Goal: Task Accomplishment & Management: Manage account settings

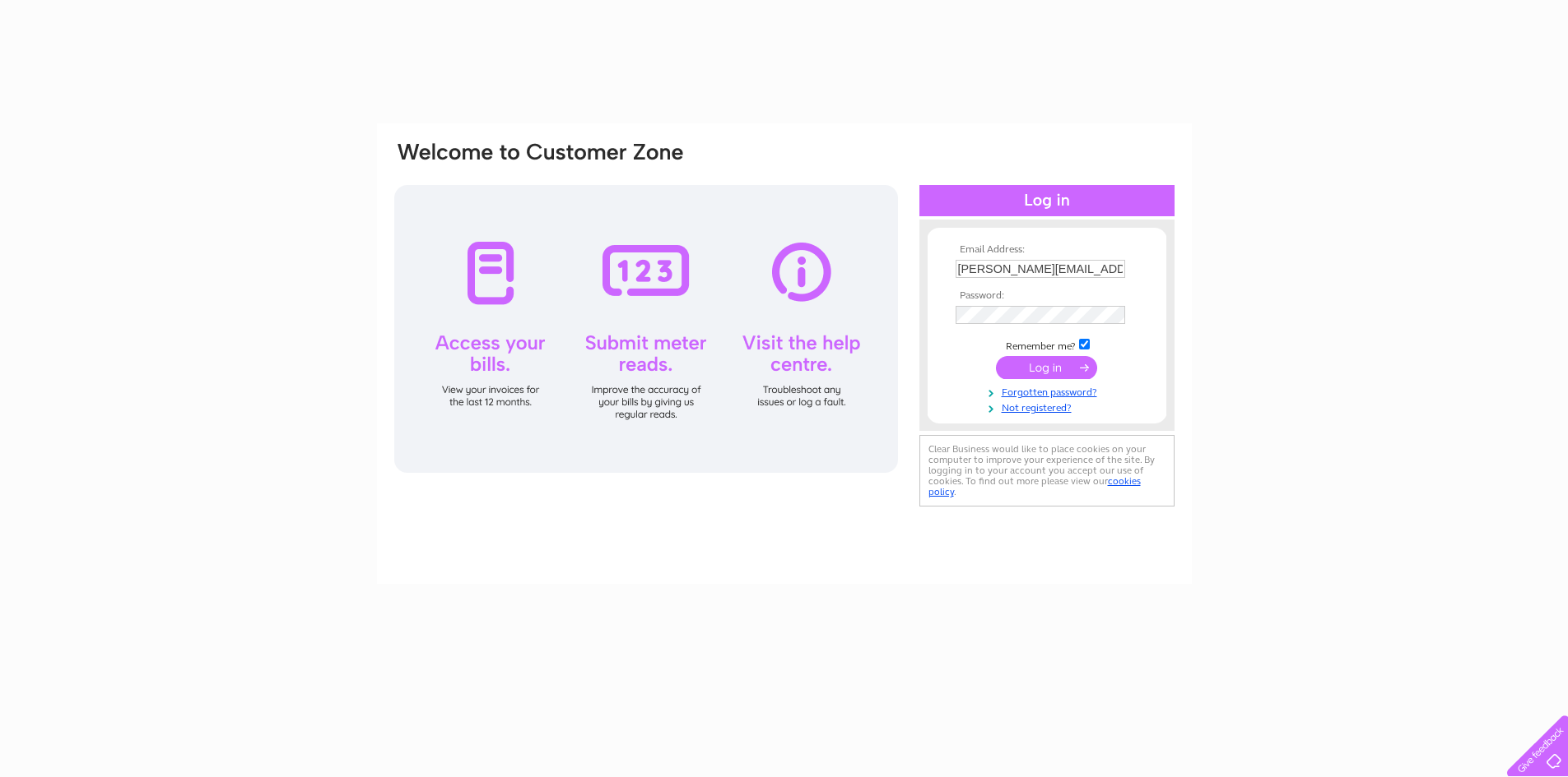
click at [1036, 364] on input "submit" at bounding box center [1046, 367] width 101 height 23
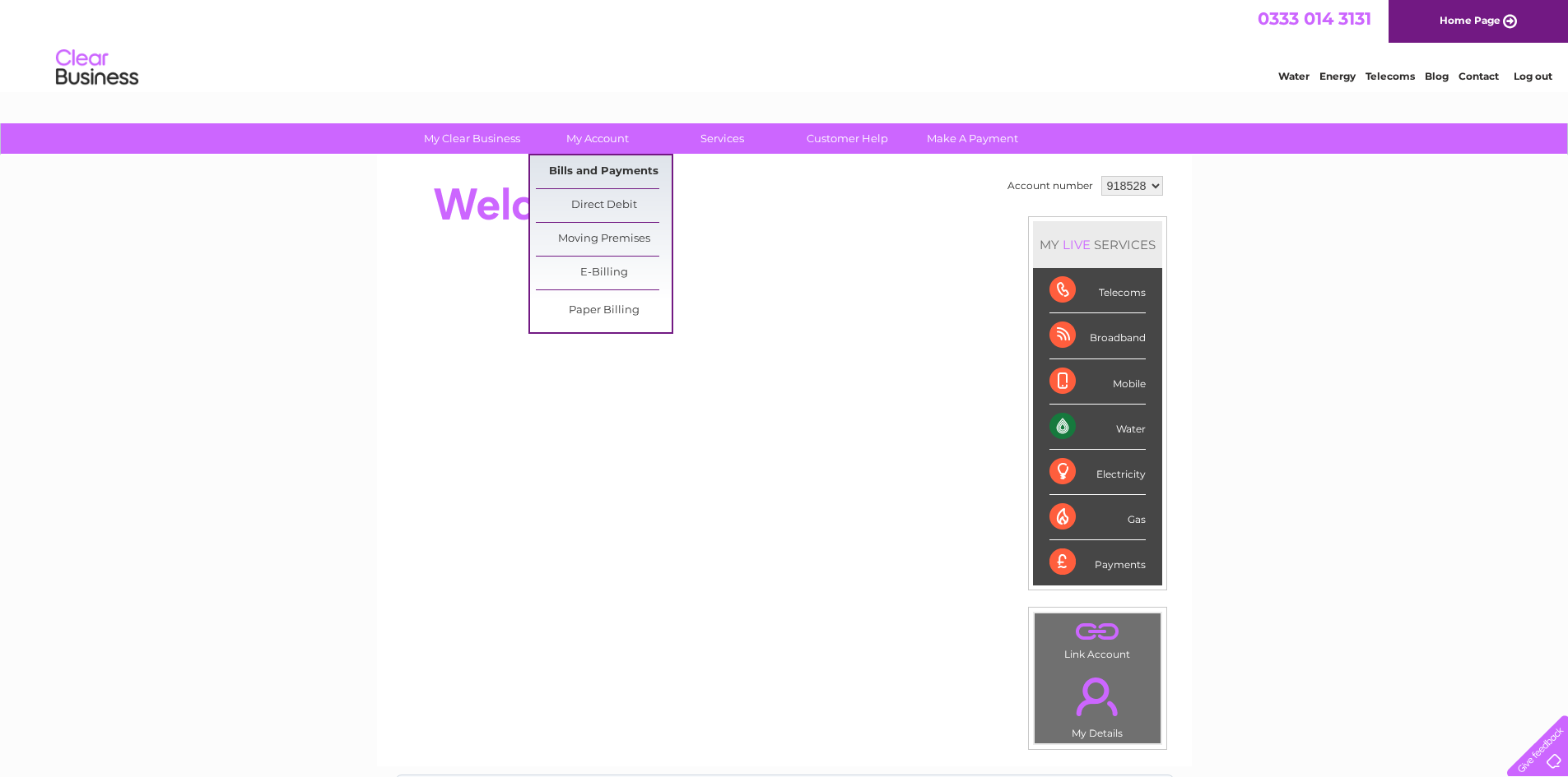
click at [597, 163] on link "Bills and Payments" at bounding box center [603, 172] width 136 height 33
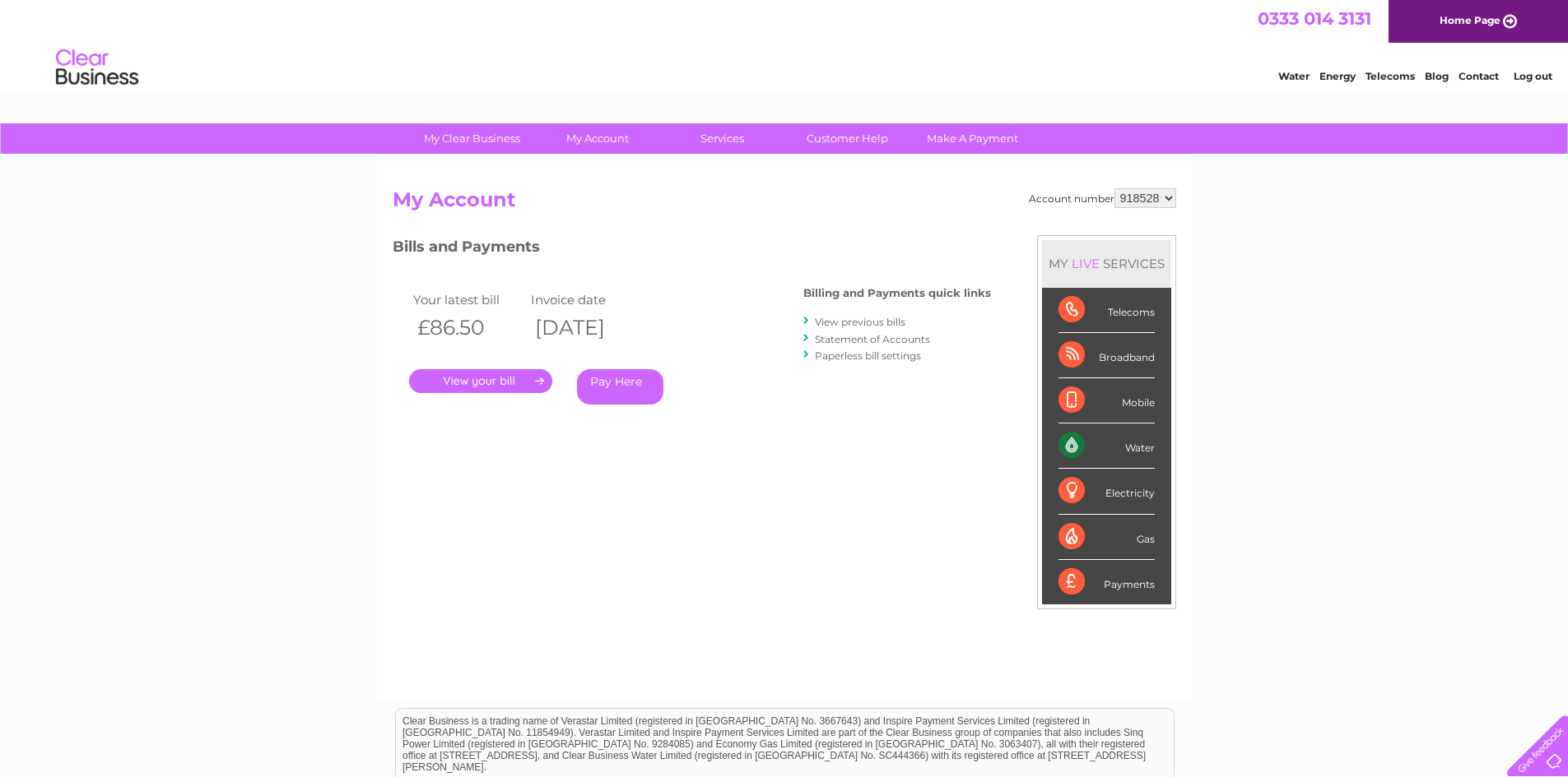
click at [489, 384] on link "." at bounding box center [480, 381] width 143 height 24
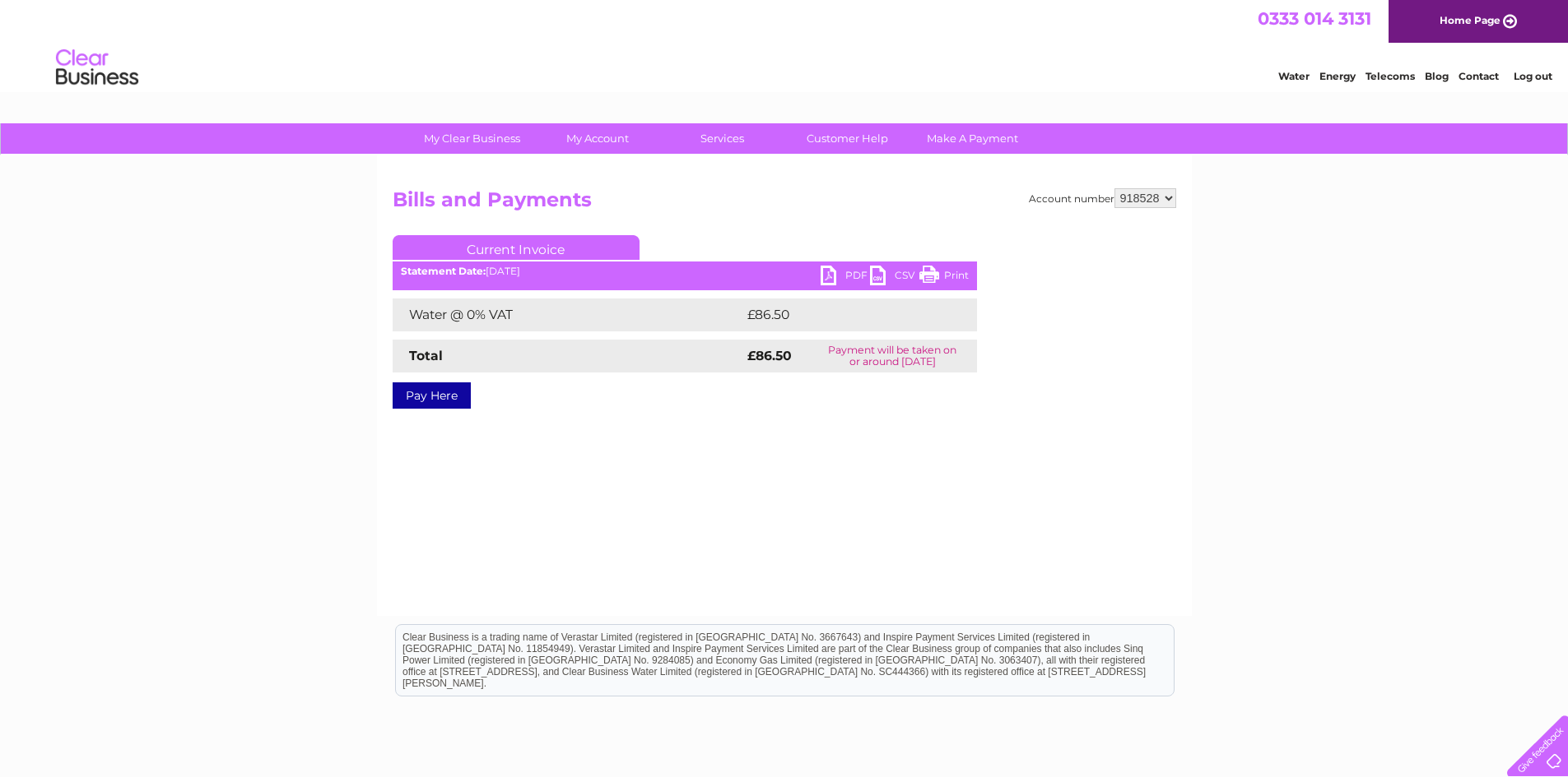
click at [841, 274] on link "PDF" at bounding box center [845, 277] width 50 height 24
